Goal: Information Seeking & Learning: Learn about a topic

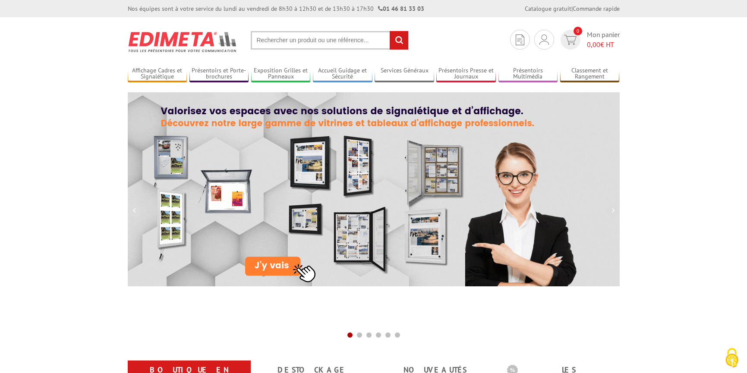
click at [294, 41] on input "text" at bounding box center [330, 40] width 158 height 19
click at [280, 39] on input "text" at bounding box center [330, 40] width 158 height 19
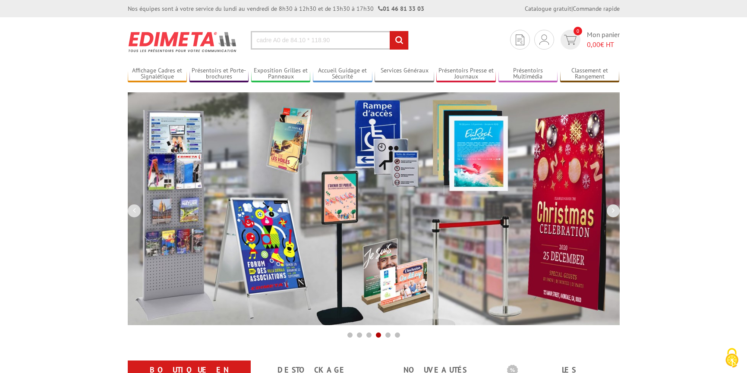
type input "cadre A0 de 84.10 * 118.90"
click at [390, 31] on input "rechercher" at bounding box center [399, 40] width 19 height 19
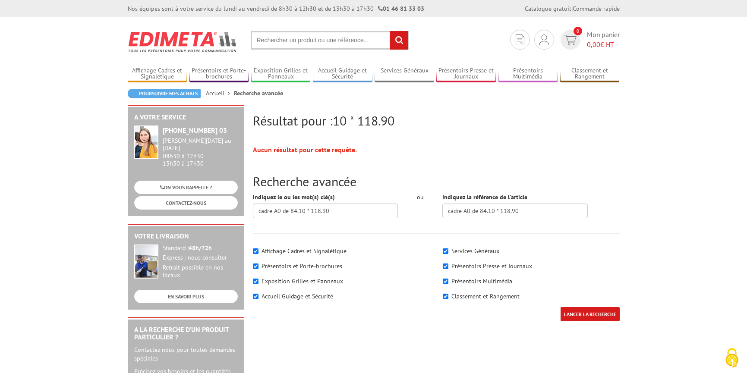
click at [280, 38] on input "text" at bounding box center [330, 40] width 158 height 19
type input "cadre A0"
click at [390, 31] on input "rechercher" at bounding box center [399, 40] width 19 height 19
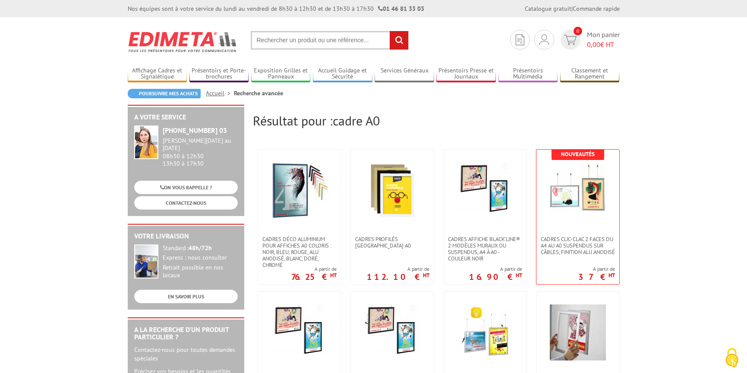
click at [296, 43] on input "text" at bounding box center [330, 40] width 158 height 19
click at [294, 40] on input "text" at bounding box center [330, 40] width 158 height 19
paste input "soit 84,1 x 118,9 cm"
type input "cadre A0 soit 84,1 x 118,9 cm"
click at [399, 37] on input "rechercher" at bounding box center [399, 40] width 19 height 19
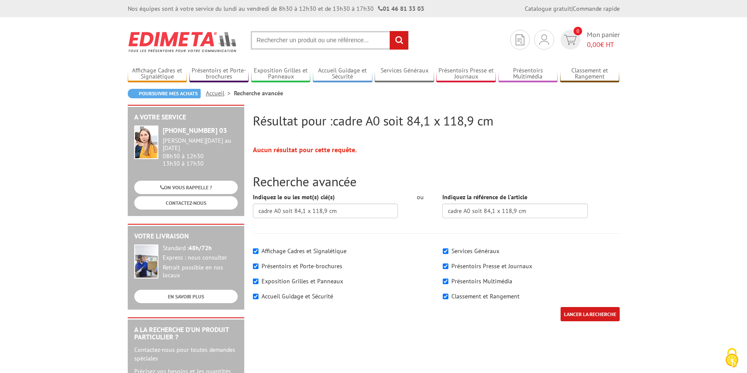
click at [601, 313] on input "LANCER LA RECHERCHE" at bounding box center [589, 314] width 59 height 14
click at [547, 215] on input "cadre A0 soit 84,1 x 118,9 cm" at bounding box center [514, 211] width 145 height 15
click at [590, 317] on input "LANCER LA RECHERCHE" at bounding box center [589, 314] width 59 height 14
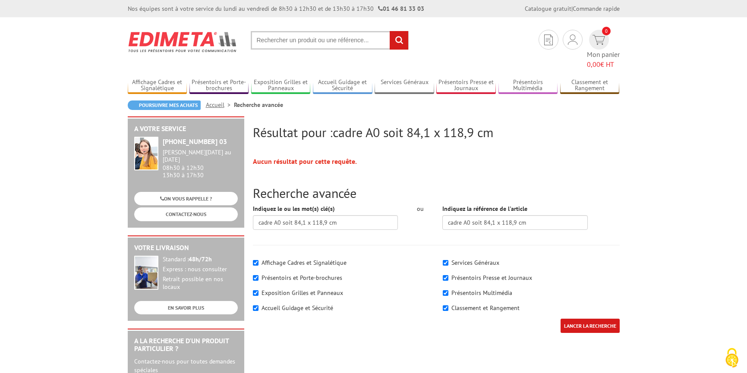
click at [291, 41] on input "text" at bounding box center [330, 40] width 158 height 19
click at [260, 40] on input "text" at bounding box center [330, 40] width 158 height 19
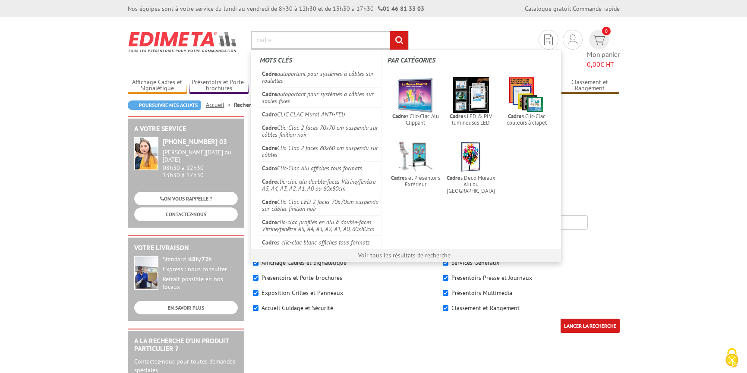
paste input "soit 84,1 x 118,9 cm"
click at [285, 39] on input "cadre soit 84,1 x 118,9 cm" at bounding box center [330, 40] width 158 height 19
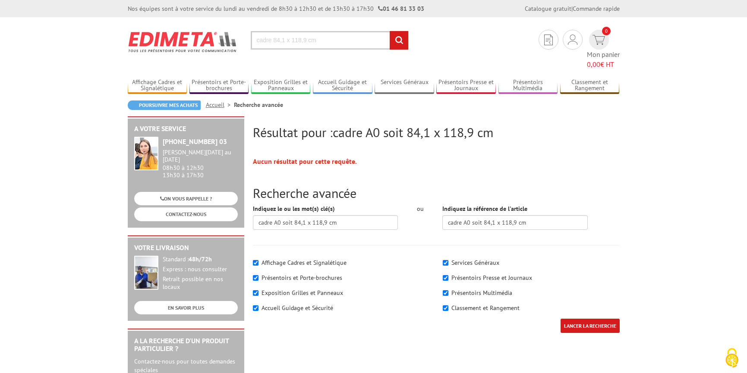
type input "cadre 84,1 x 118,9 cm"
click at [403, 40] on input "rechercher" at bounding box center [399, 40] width 19 height 19
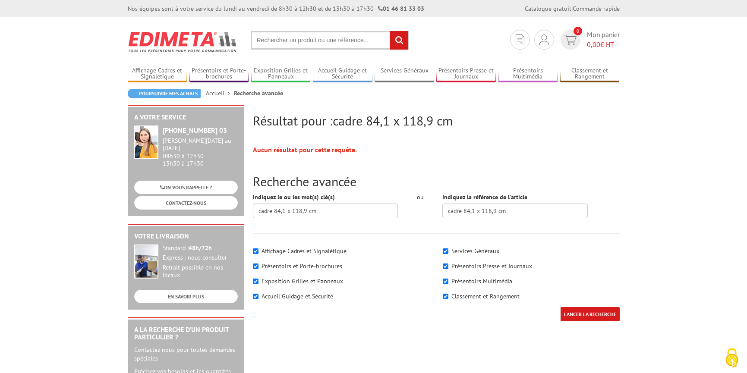
click at [594, 313] on input "LANCER LA RECHERCHE" at bounding box center [589, 314] width 59 height 14
click at [328, 43] on input "text" at bounding box center [330, 40] width 158 height 19
click at [301, 38] on input "text" at bounding box center [330, 40] width 158 height 19
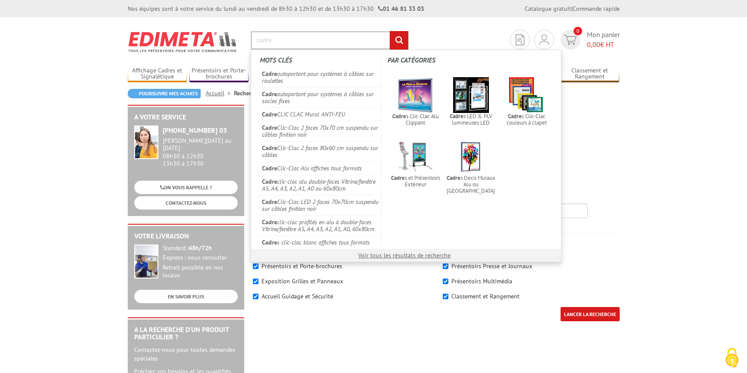
type input "cadre"
click at [390, 31] on input "rechercher" at bounding box center [399, 40] width 19 height 19
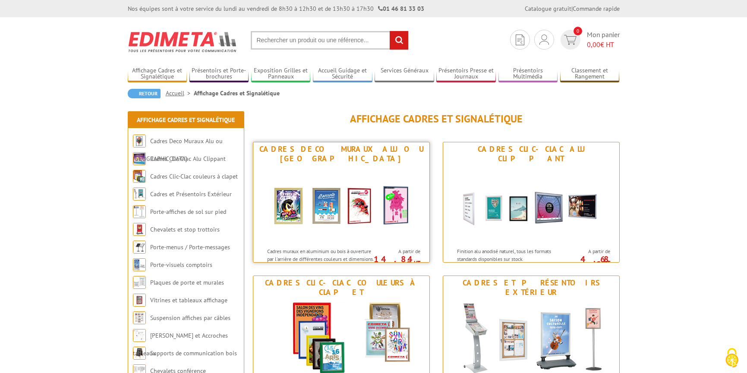
click at [339, 192] on img at bounding box center [341, 205] width 160 height 78
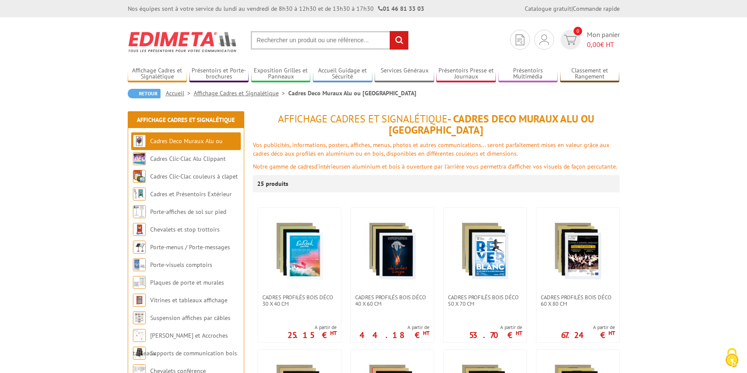
click at [295, 42] on input "text" at bounding box center [330, 40] width 158 height 19
click at [286, 41] on input "text" at bounding box center [330, 40] width 158 height 19
click at [272, 42] on input "text" at bounding box center [330, 40] width 158 height 19
type input "cadre alu"
click at [390, 31] on input "rechercher" at bounding box center [399, 40] width 19 height 19
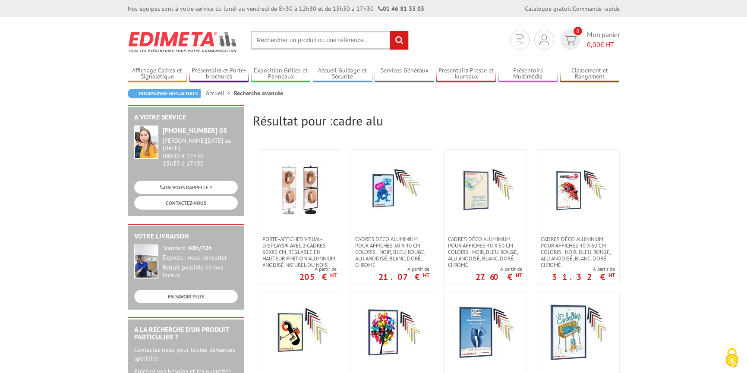
click at [353, 45] on input "text" at bounding box center [330, 40] width 158 height 19
click at [287, 39] on input "text" at bounding box center [330, 40] width 158 height 19
type input "cadre alu 84,10 * 1118,90"
click at [390, 31] on input "rechercher" at bounding box center [399, 40] width 19 height 19
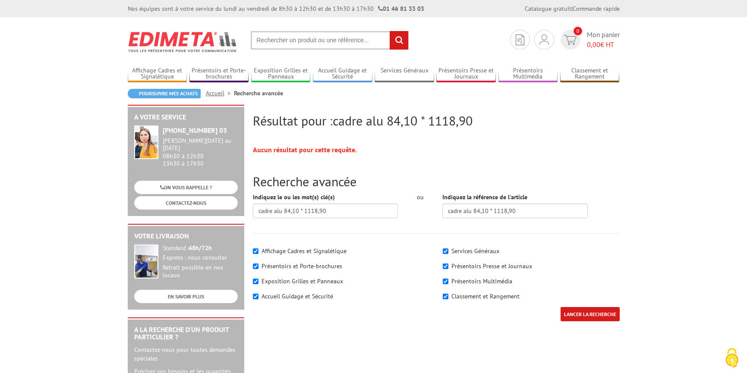
click at [583, 312] on input "LANCER LA RECHERCHE" at bounding box center [589, 314] width 59 height 14
click at [272, 41] on input "text" at bounding box center [330, 40] width 158 height 19
type input "cadre alu"
click at [390, 31] on input "rechercher" at bounding box center [399, 40] width 19 height 19
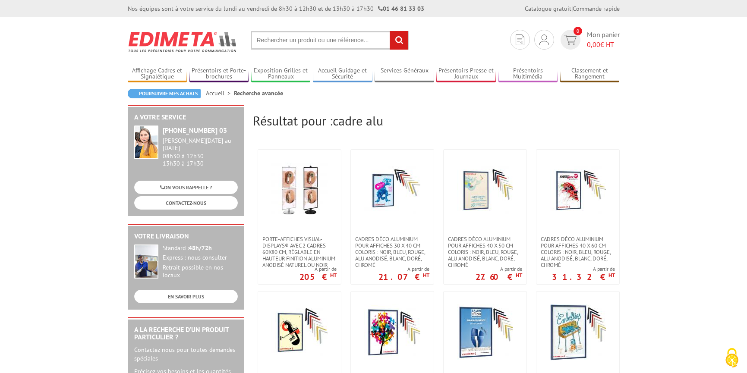
click at [323, 40] on input "text" at bounding box center [330, 40] width 158 height 19
type input "cadre clic-Clac en alu A0 et A1"
click at [390, 31] on input "rechercher" at bounding box center [399, 40] width 19 height 19
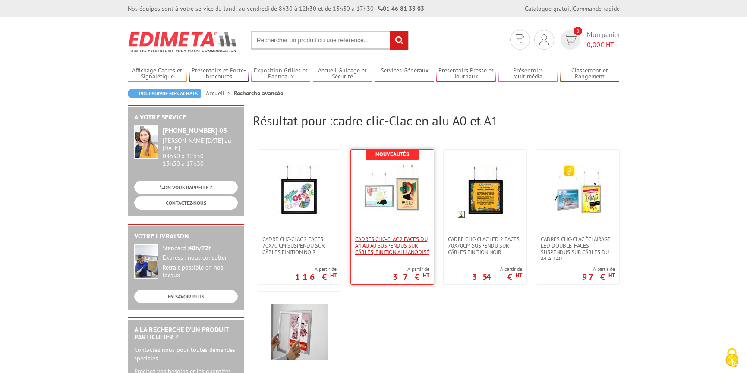
click at [387, 247] on span "Cadres Clic-Clac 2 faces du A4 au A0 suspendus sur câbles, finition alu anodisé" at bounding box center [392, 245] width 74 height 19
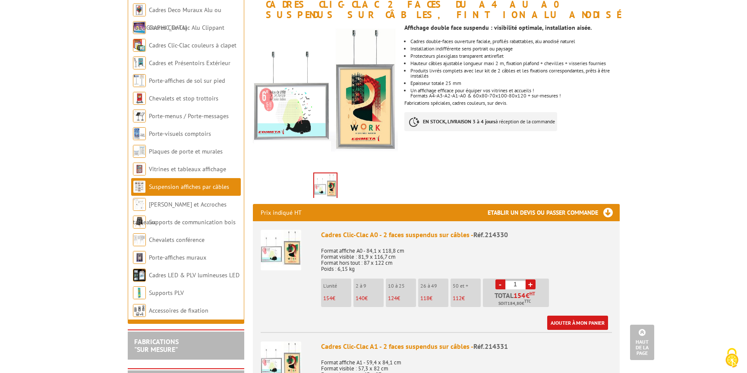
scroll to position [43, 0]
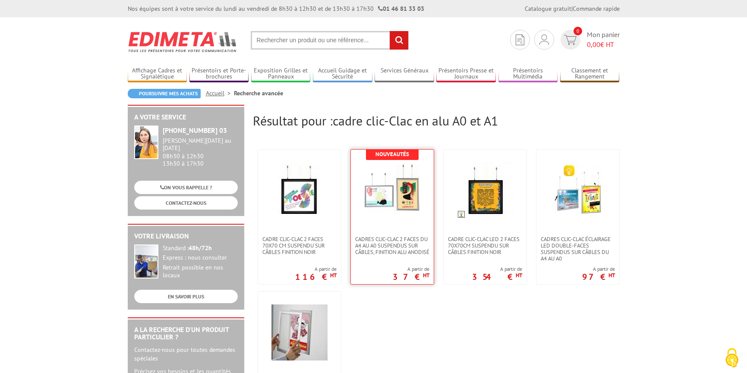
click at [406, 194] on img at bounding box center [392, 191] width 56 height 56
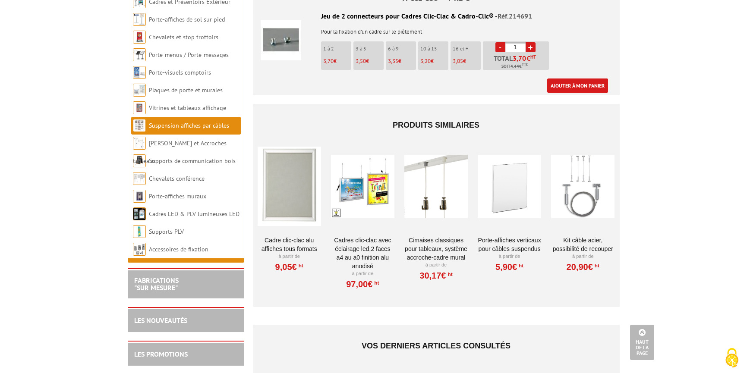
scroll to position [1294, 0]
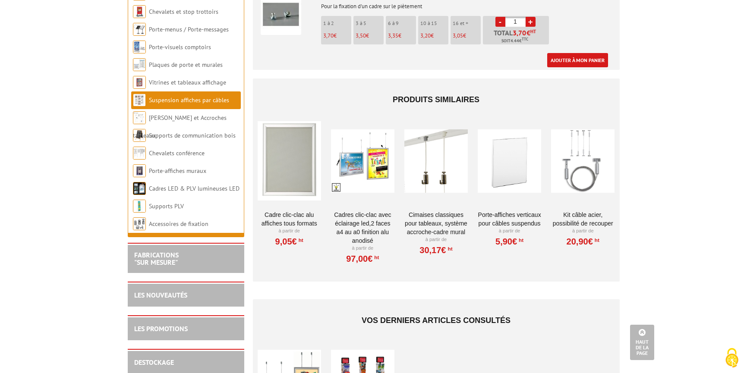
click at [283, 146] on div at bounding box center [289, 161] width 63 height 86
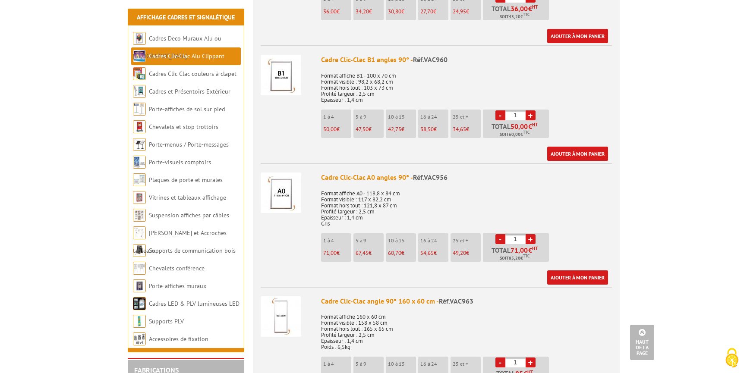
scroll to position [1251, 0]
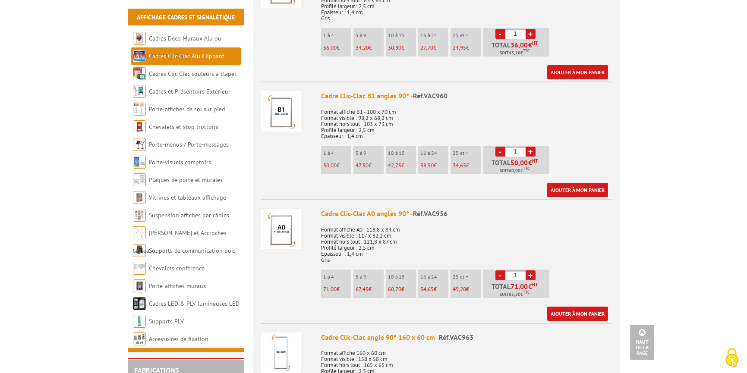
click at [286, 233] on img at bounding box center [281, 229] width 41 height 41
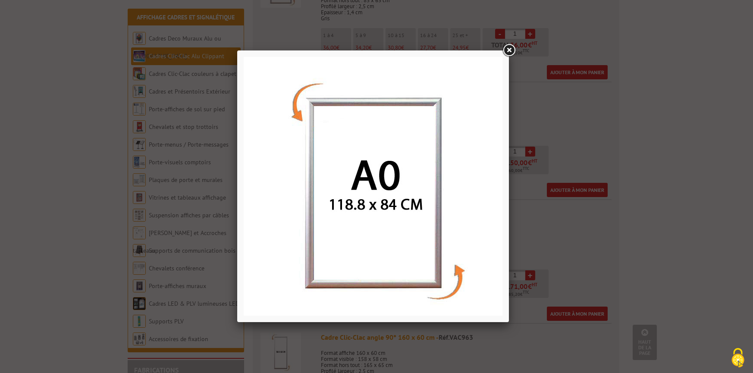
click at [508, 50] on link at bounding box center [509, 51] width 16 height 16
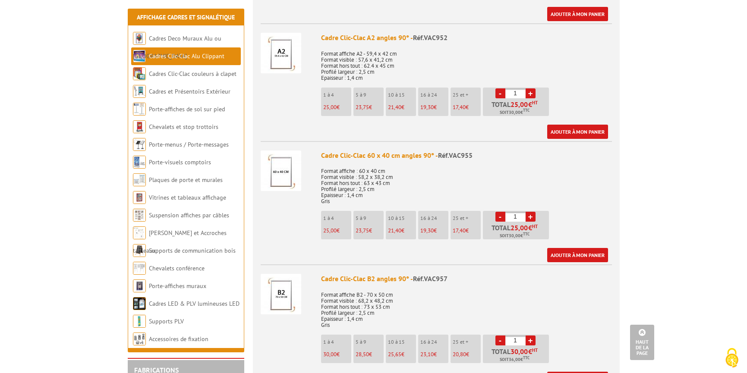
scroll to position [690, 0]
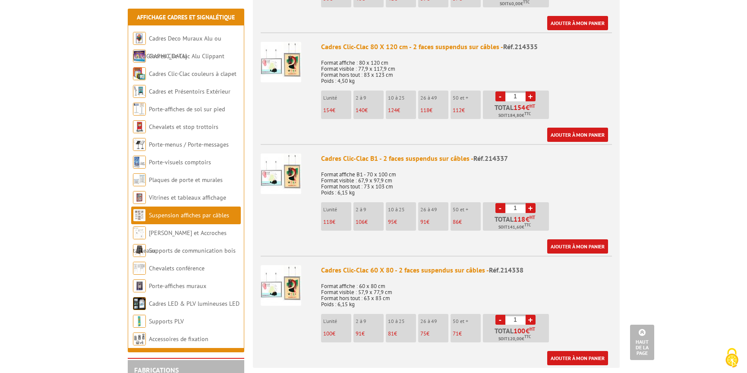
scroll to position [734, 0]
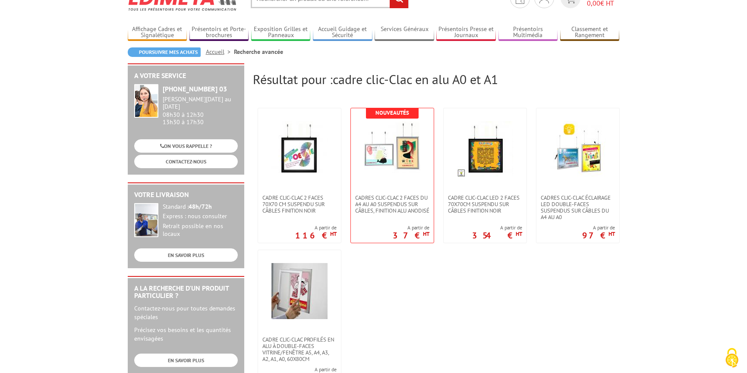
scroll to position [86, 0]
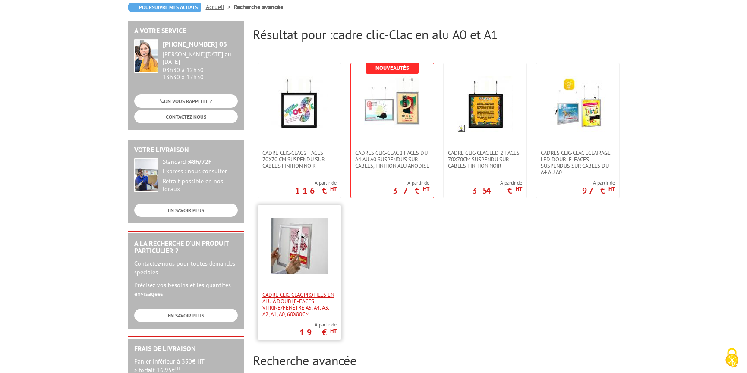
click at [291, 308] on span "Cadre clic-clac profilés en alu à double-faces Vitrine/fenêtre A5, A4, A3, A2, …" at bounding box center [299, 305] width 74 height 26
